Goal: Navigation & Orientation: Find specific page/section

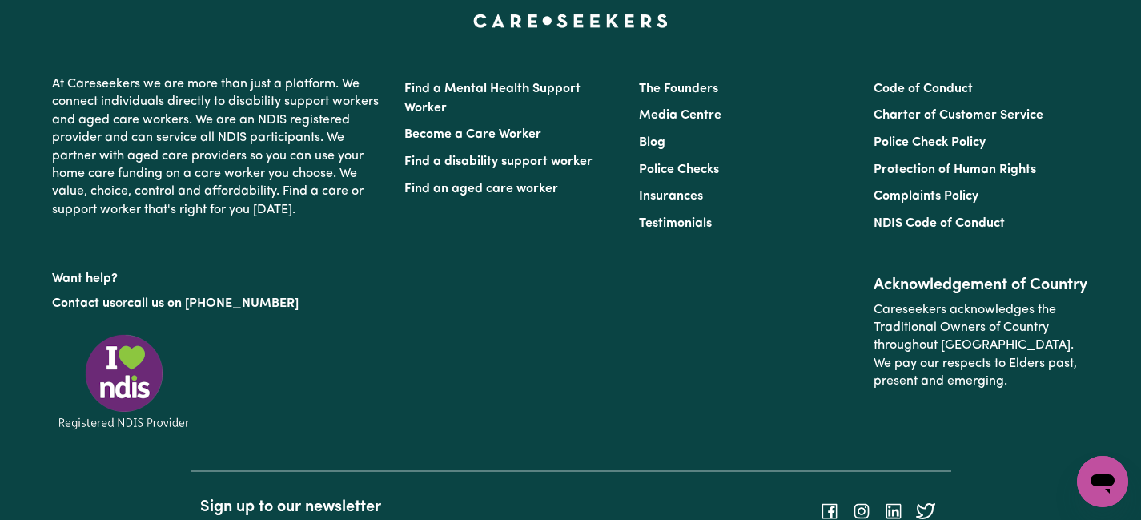
scroll to position [1512, 0]
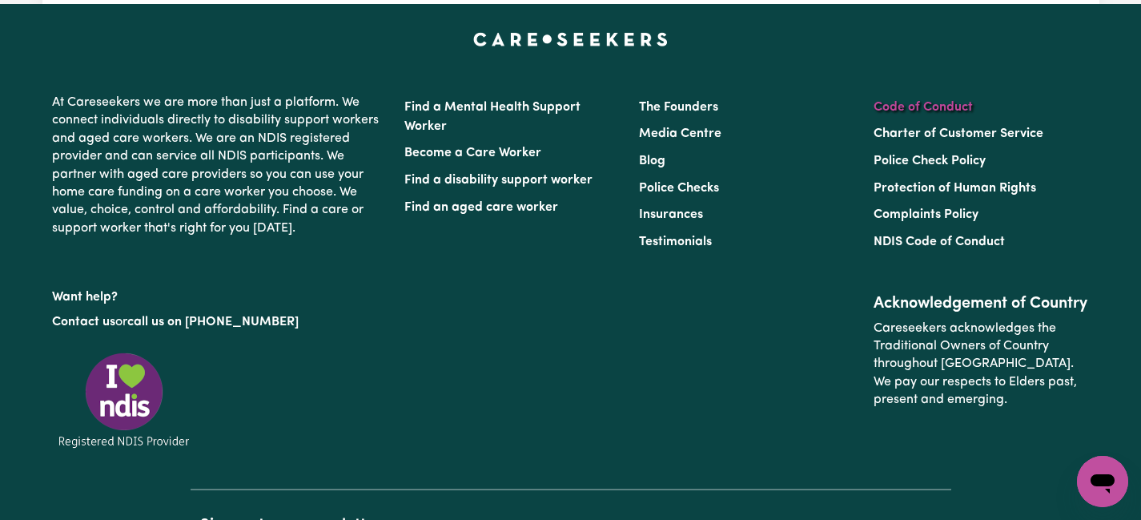
click at [940, 103] on link "Code of Conduct" at bounding box center [923, 107] width 99 height 13
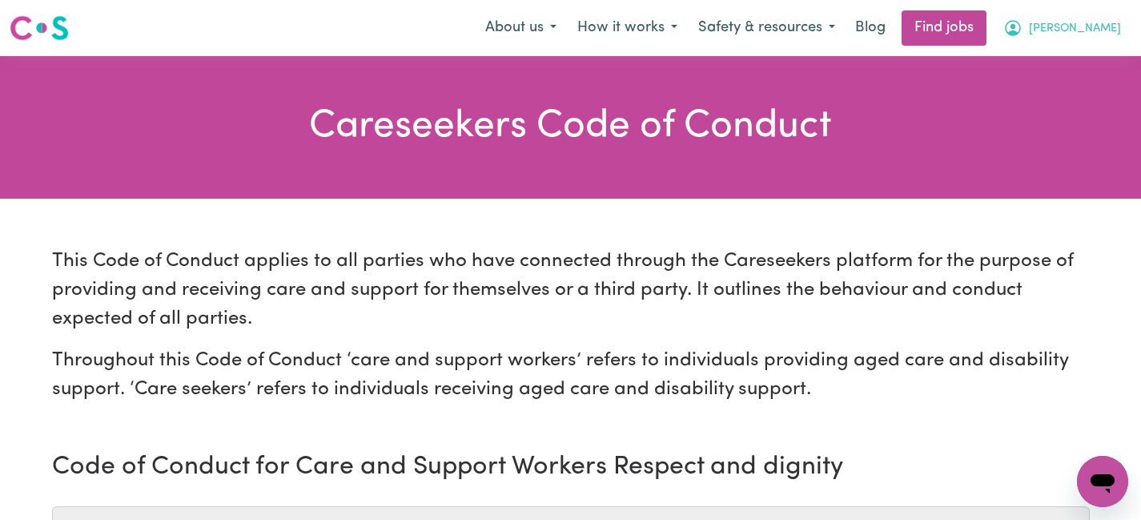
click at [1117, 30] on span "[PERSON_NAME]" at bounding box center [1075, 29] width 92 height 18
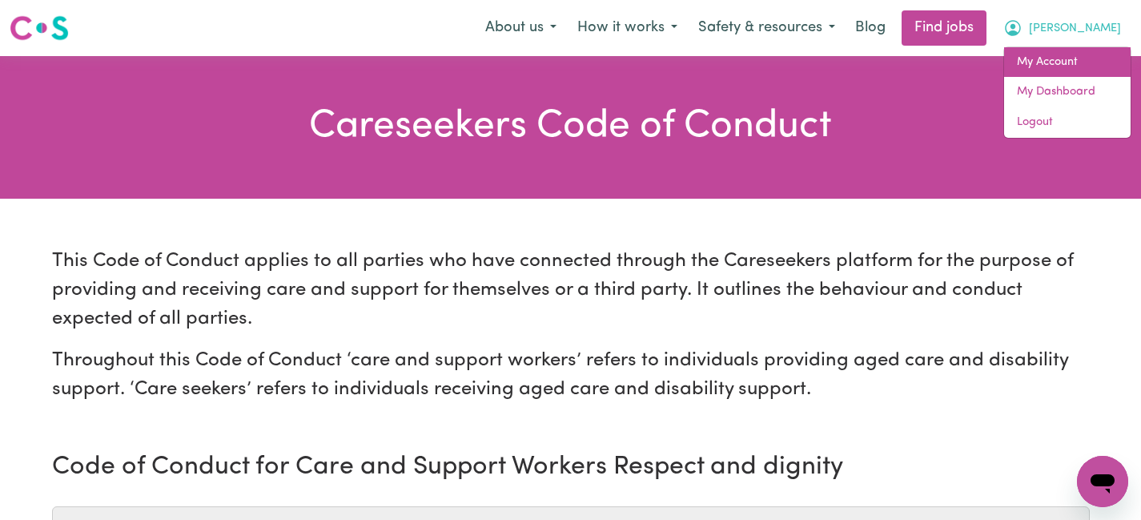
click at [1057, 62] on link "My Account" at bounding box center [1067, 62] width 127 height 30
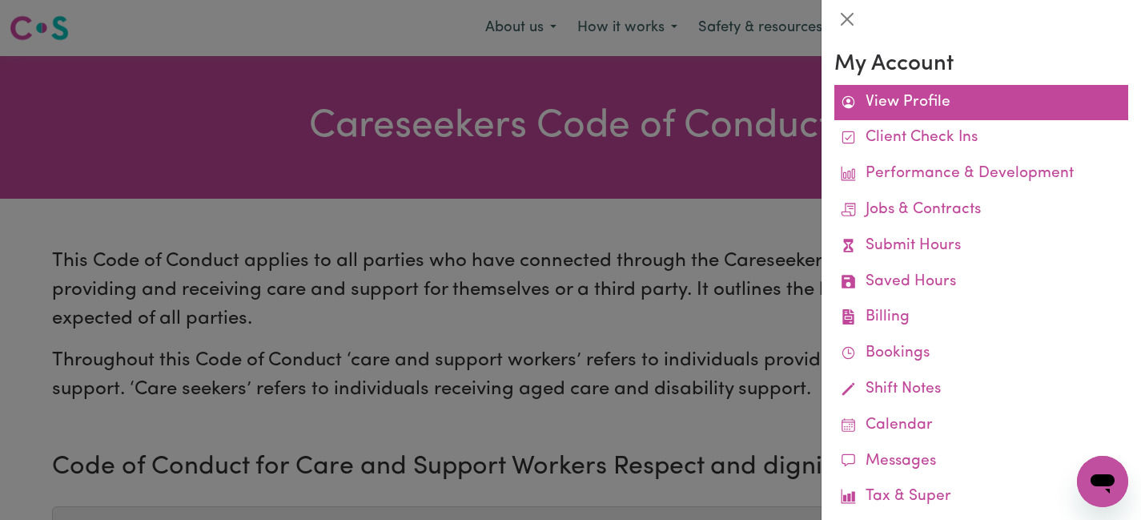
click at [859, 111] on link "View Profile" at bounding box center [982, 103] width 294 height 36
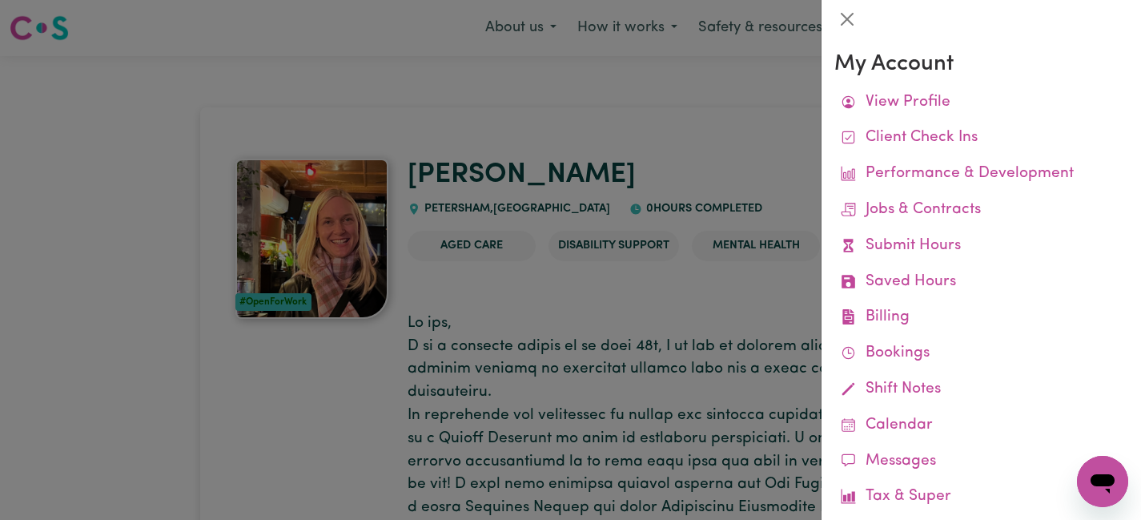
click at [85, 274] on div at bounding box center [570, 260] width 1141 height 520
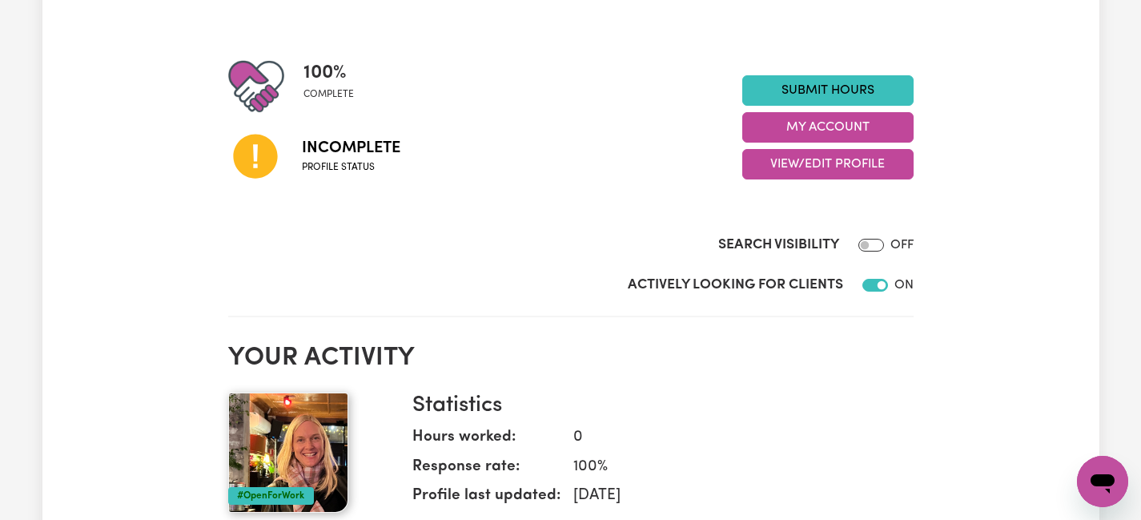
scroll to position [199, 0]
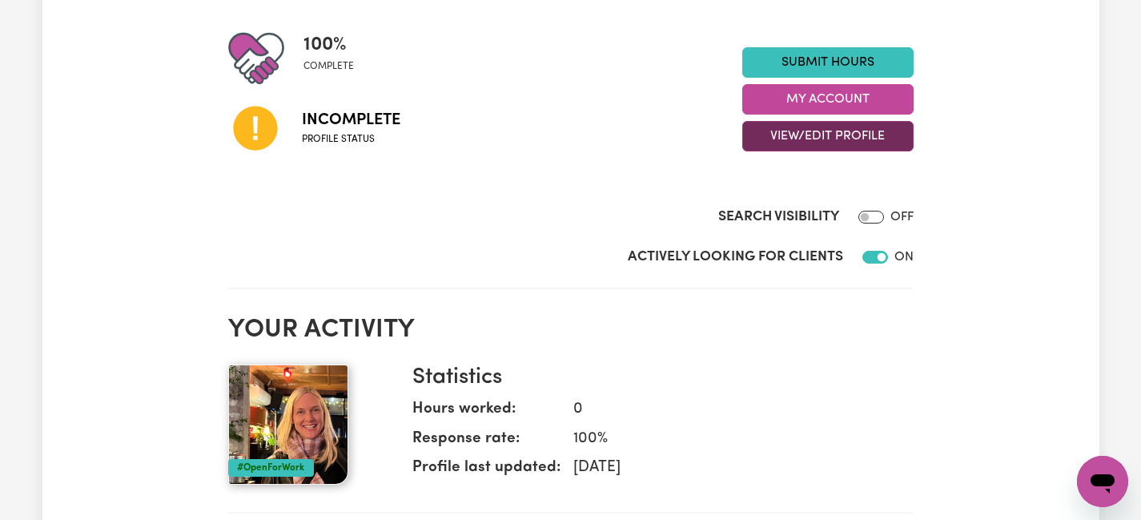
click at [830, 139] on button "View/Edit Profile" at bounding box center [827, 136] width 171 height 30
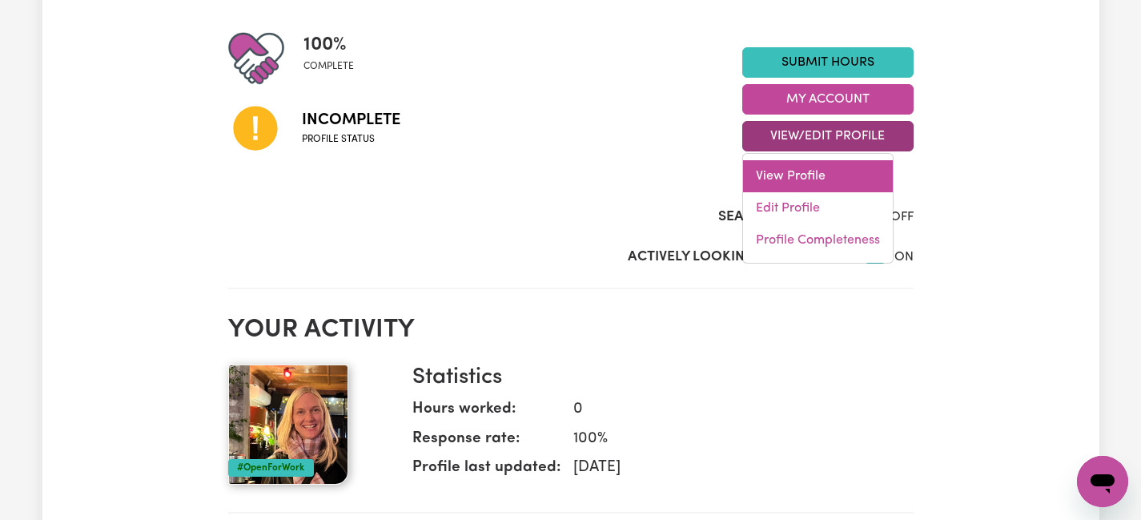
click at [785, 175] on link "View Profile" at bounding box center [818, 176] width 150 height 32
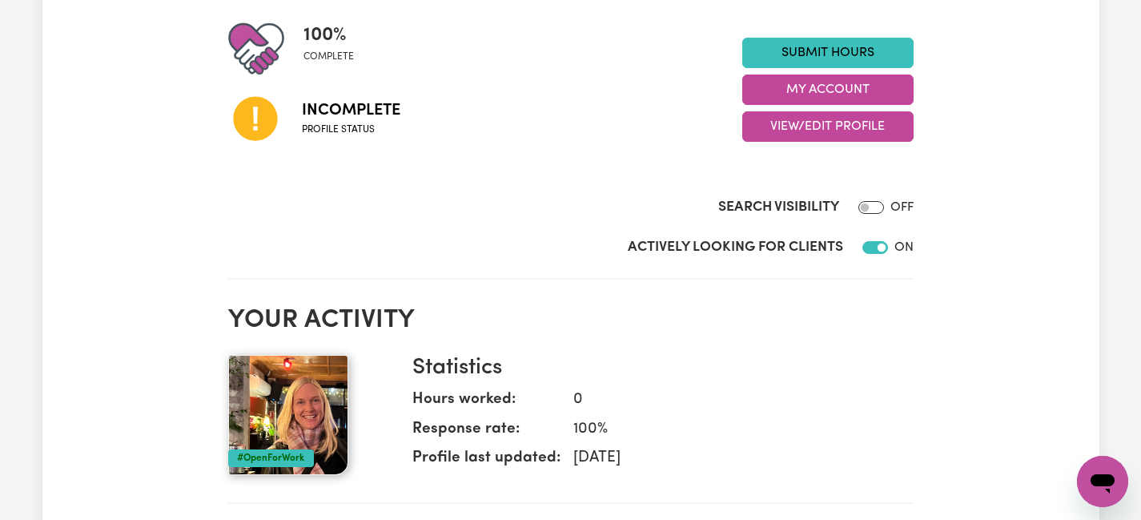
scroll to position [218, 0]
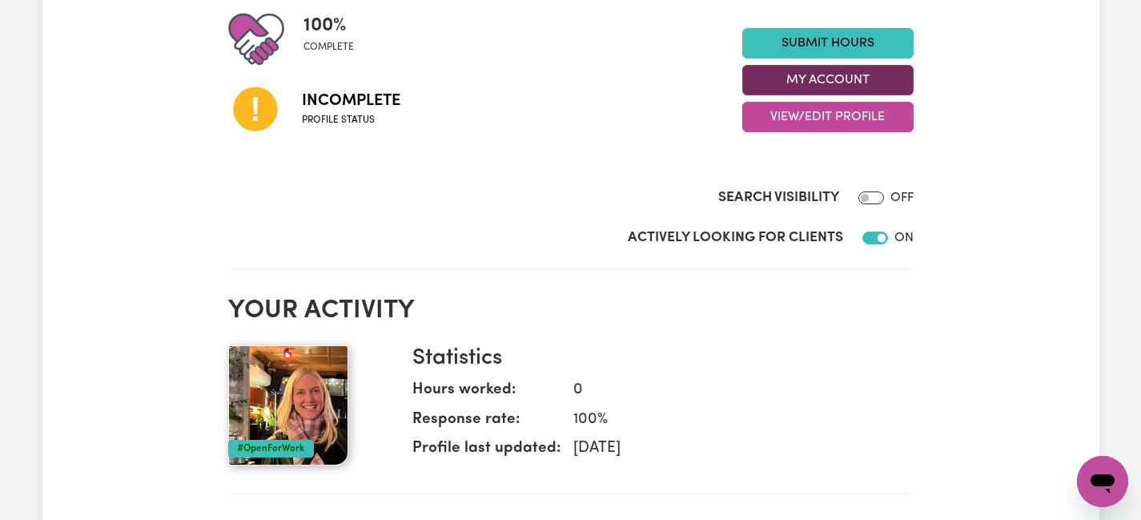
click at [816, 74] on button "My Account" at bounding box center [827, 80] width 171 height 30
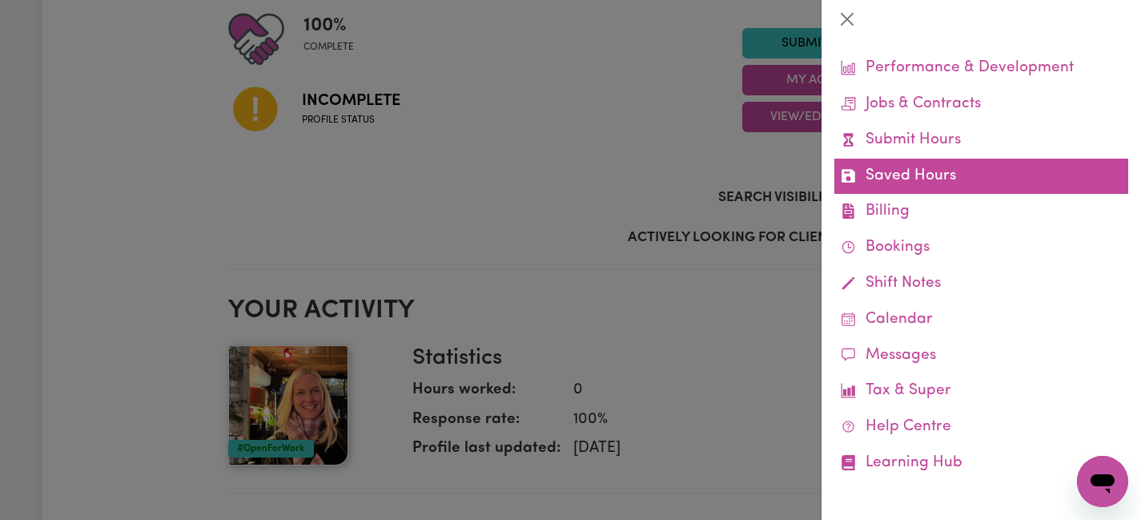
scroll to position [0, 0]
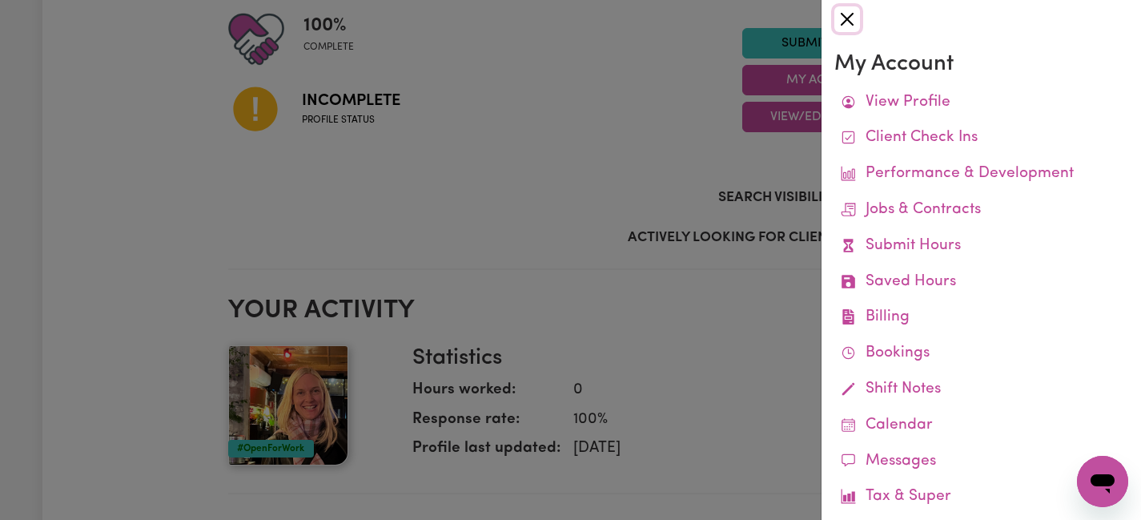
click at [846, 24] on button "Close" at bounding box center [848, 19] width 26 height 26
